Goal: Navigation & Orientation: Find specific page/section

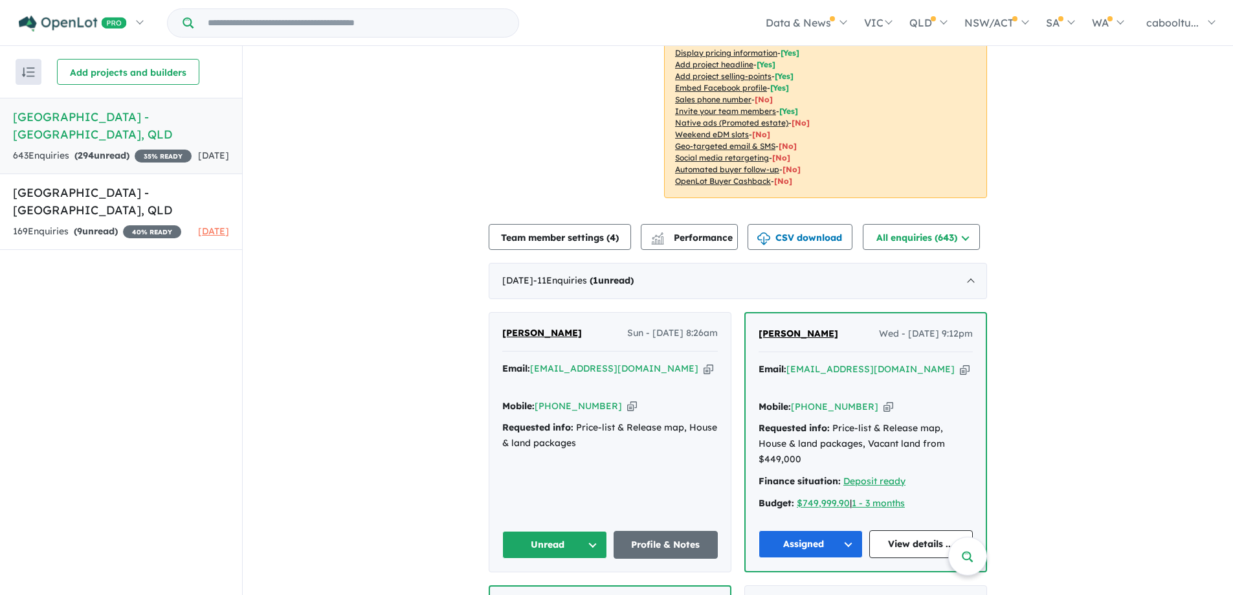
scroll to position [273, 0]
click at [627, 398] on icon "button" at bounding box center [632, 405] width 10 height 14
click at [562, 530] on button "Unread" at bounding box center [554, 544] width 105 height 28
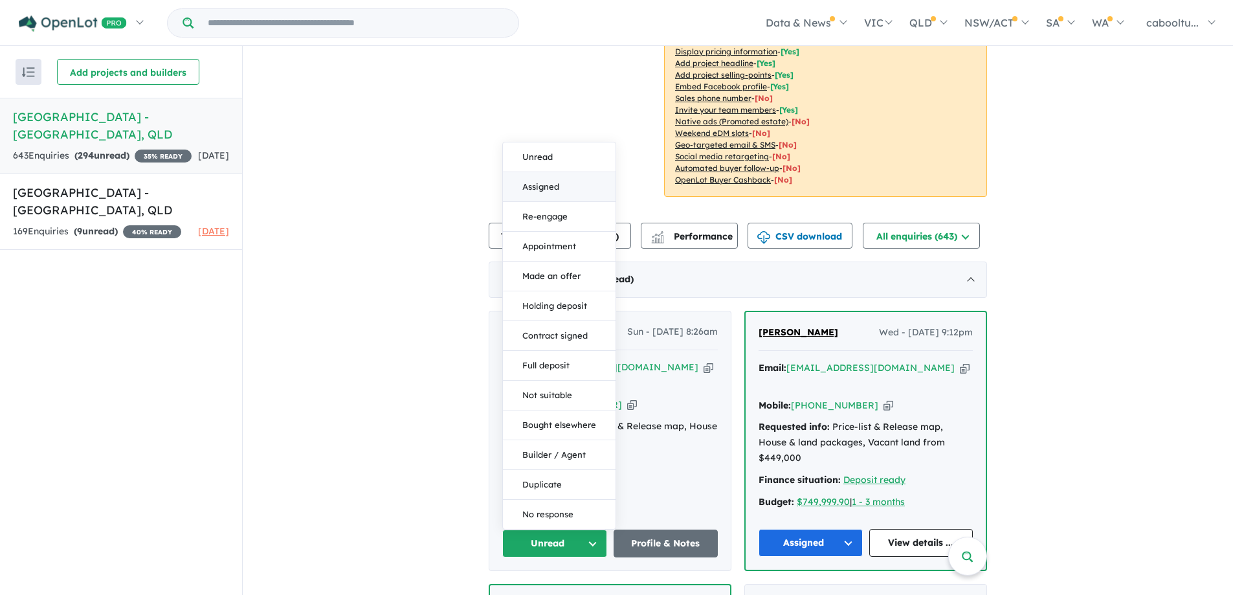
click at [557, 172] on button "Assigned" at bounding box center [559, 187] width 113 height 30
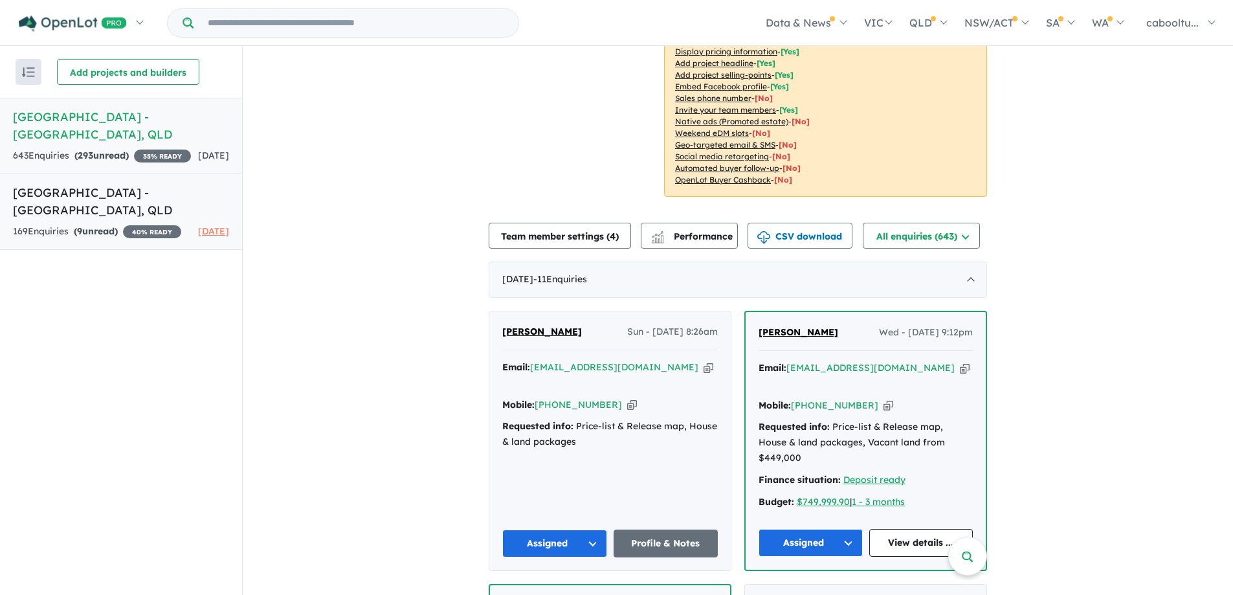
click at [131, 231] on div "169 Enquir ies ( 9 unread) 40 % READY" at bounding box center [97, 232] width 168 height 16
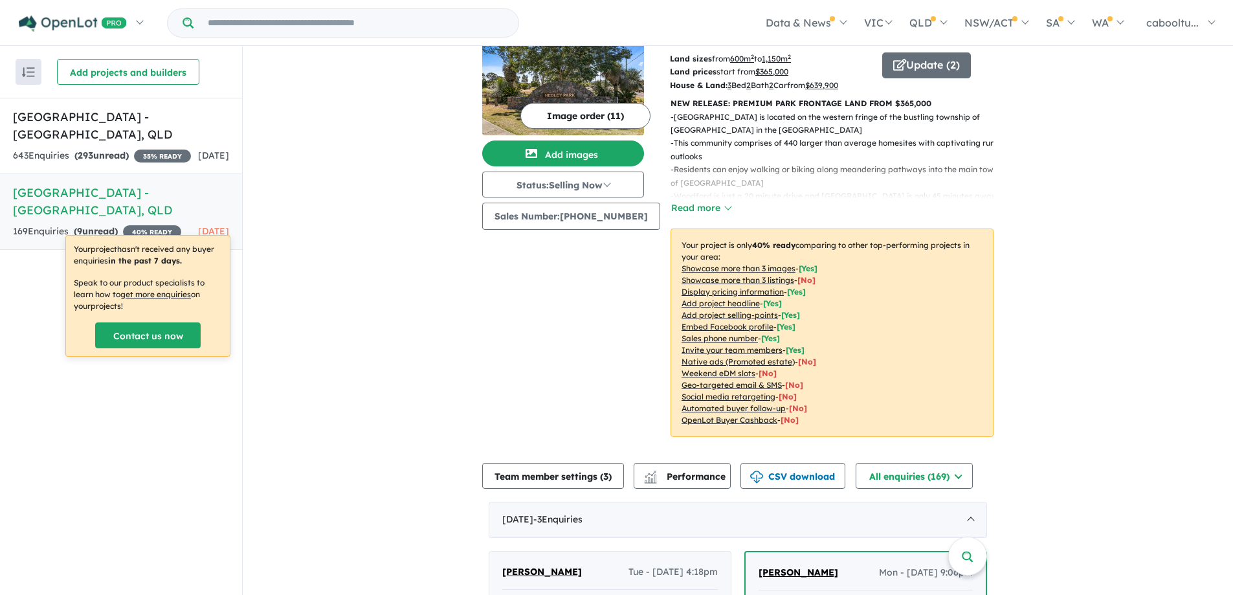
scroll to position [259, 0]
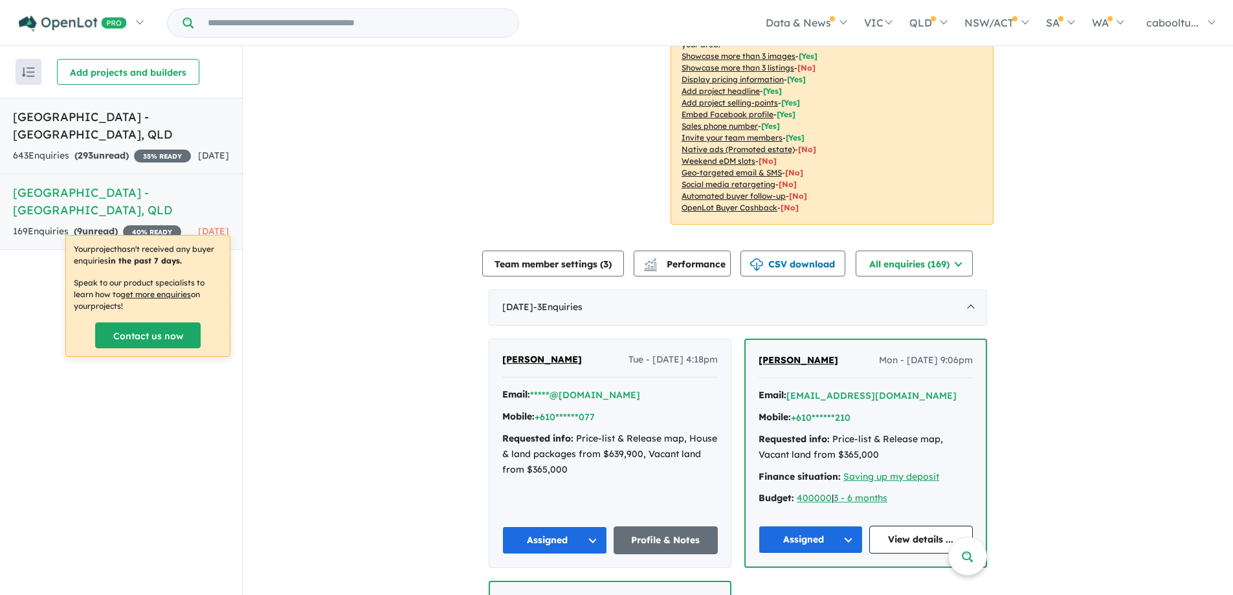
click at [160, 161] on div "643 Enquir ies ( 293 unread) 35 % READY" at bounding box center [102, 156] width 178 height 16
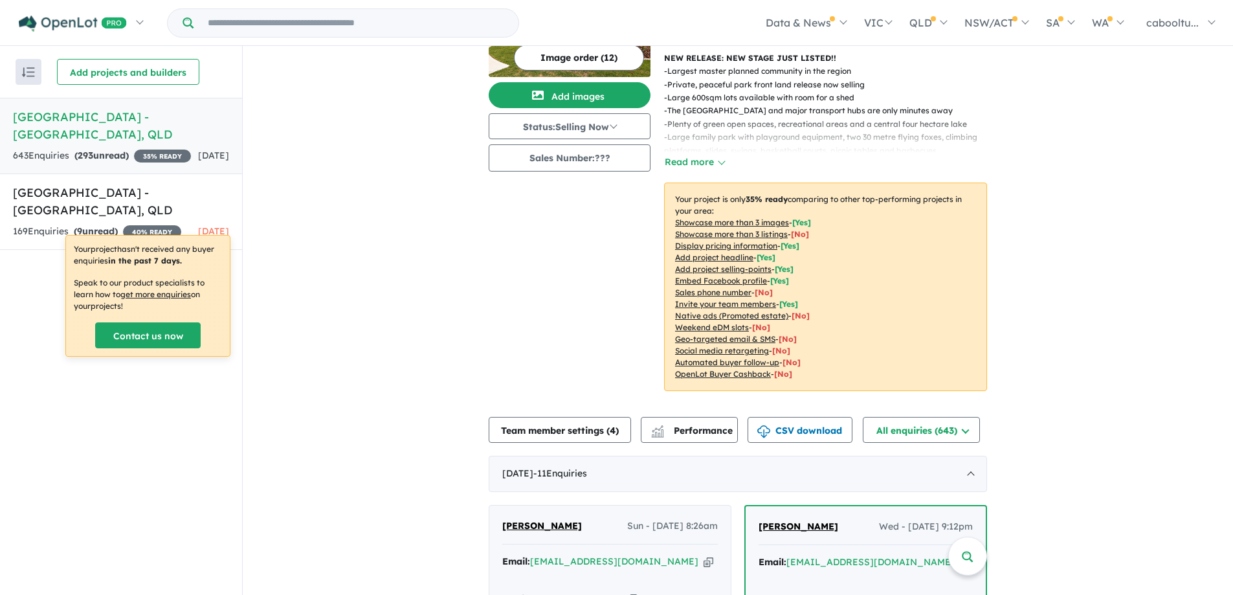
scroll to position [338, 0]
